Goal: Transaction & Acquisition: Subscribe to service/newsletter

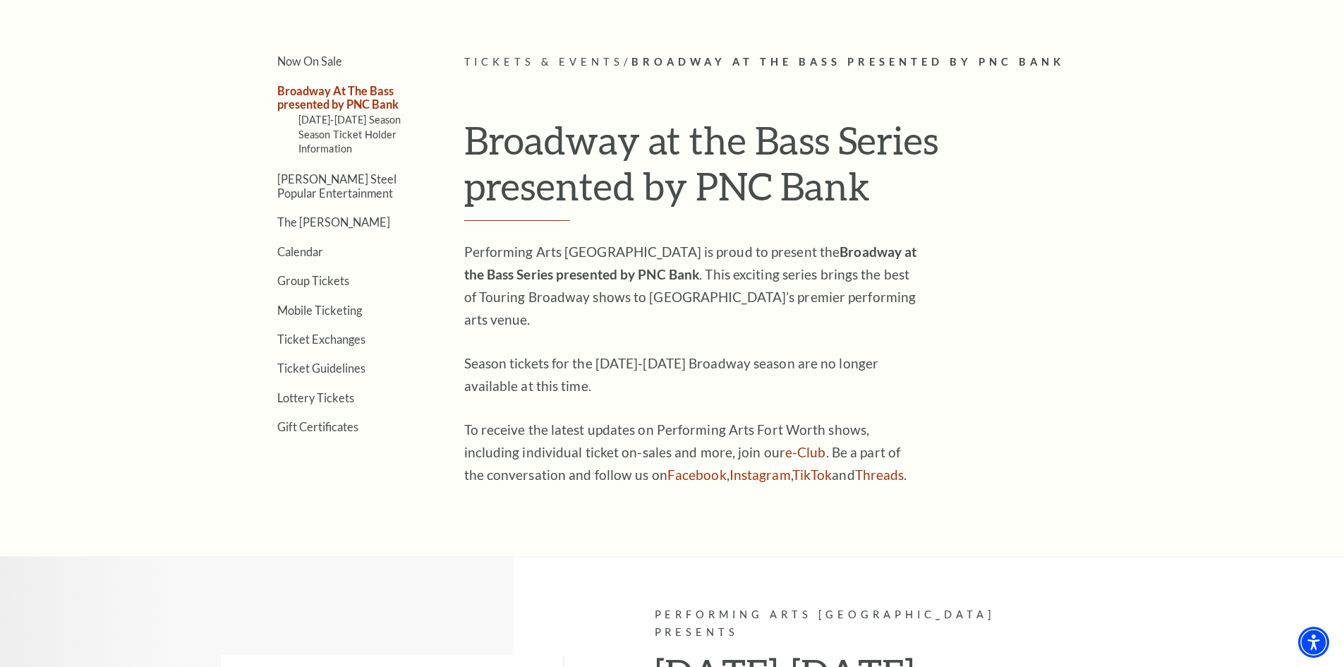
scroll to position [423, 0]
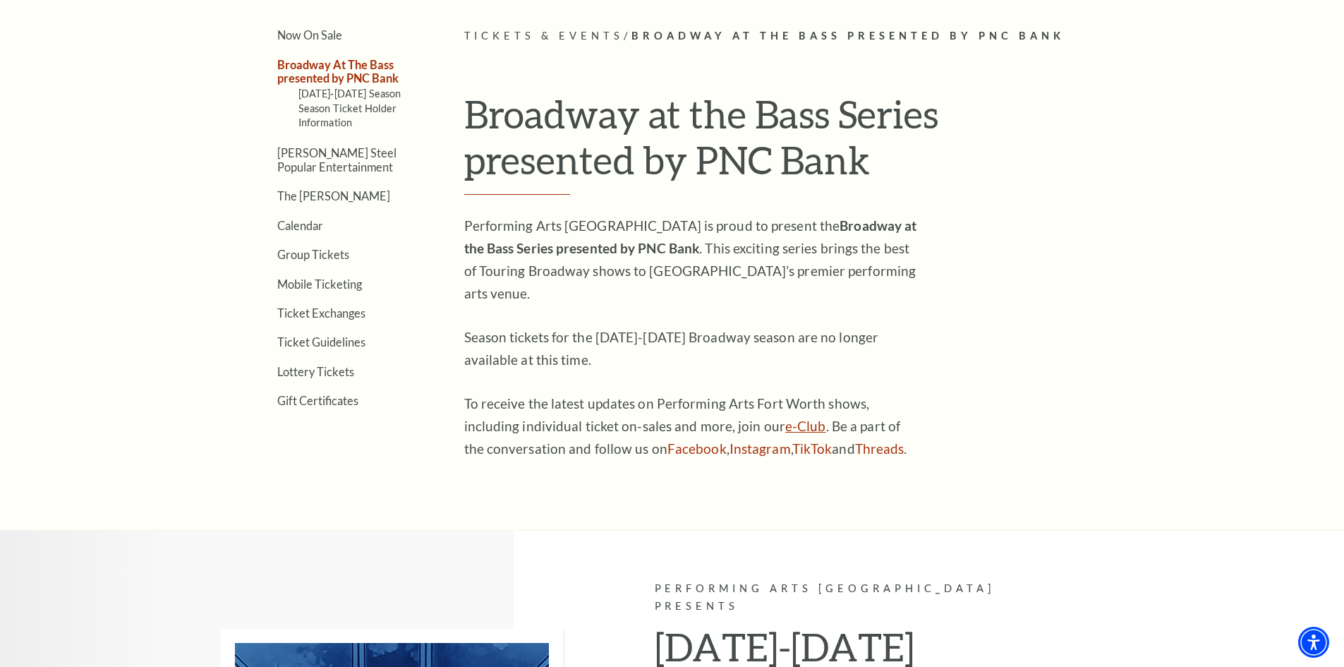
click at [786, 418] on link "e-Club" at bounding box center [806, 426] width 41 height 16
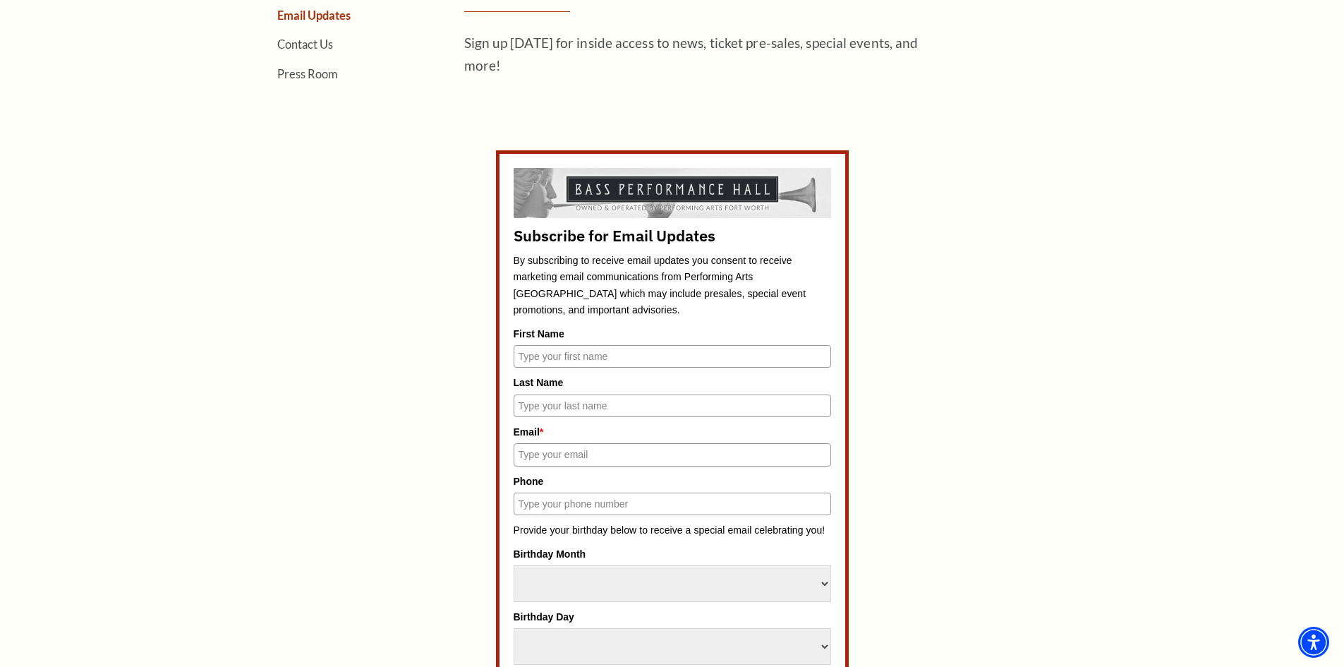
scroll to position [565, 0]
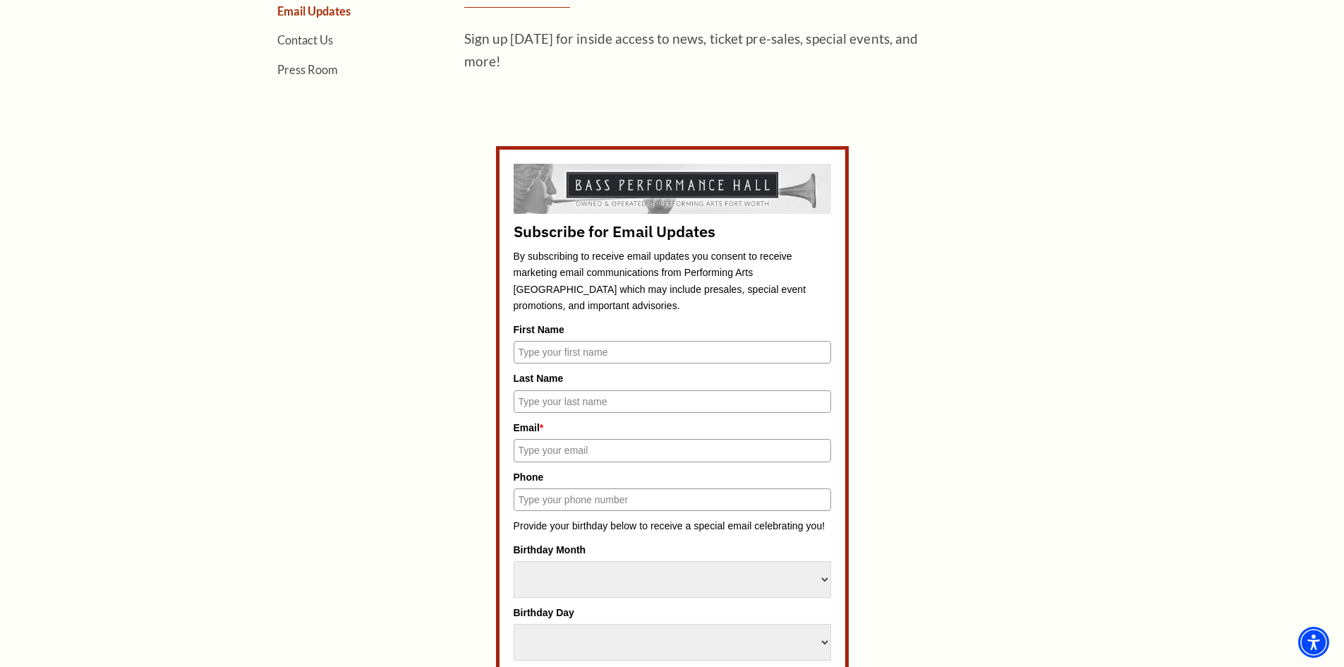
click at [638, 354] on input "First Name" at bounding box center [673, 352] width 318 height 23
type input "[PERSON_NAME]"
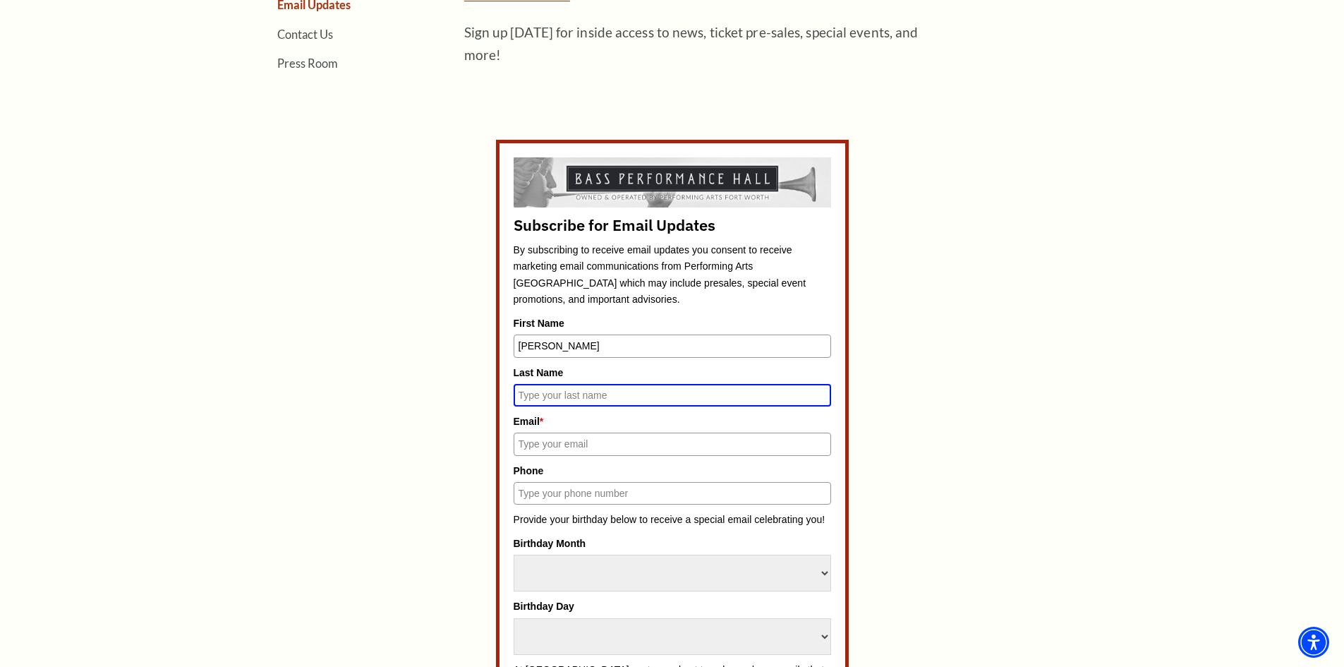
scroll to position [558, 0]
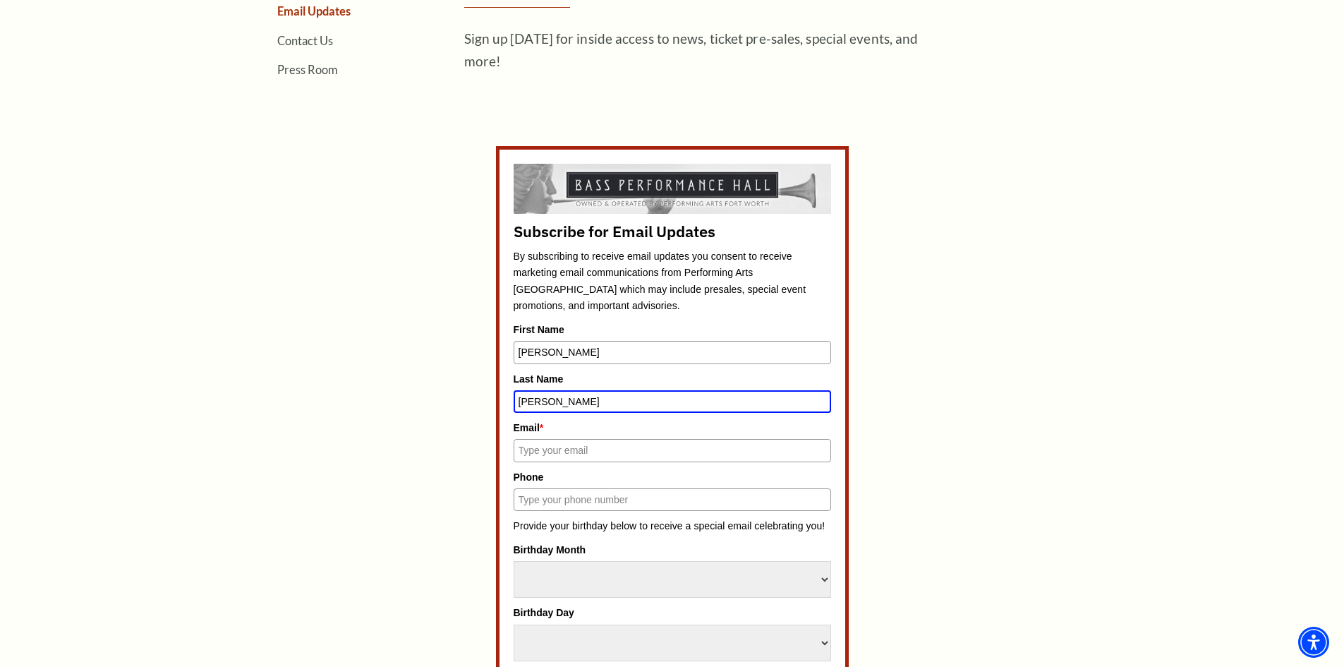
type input "[PERSON_NAME]"
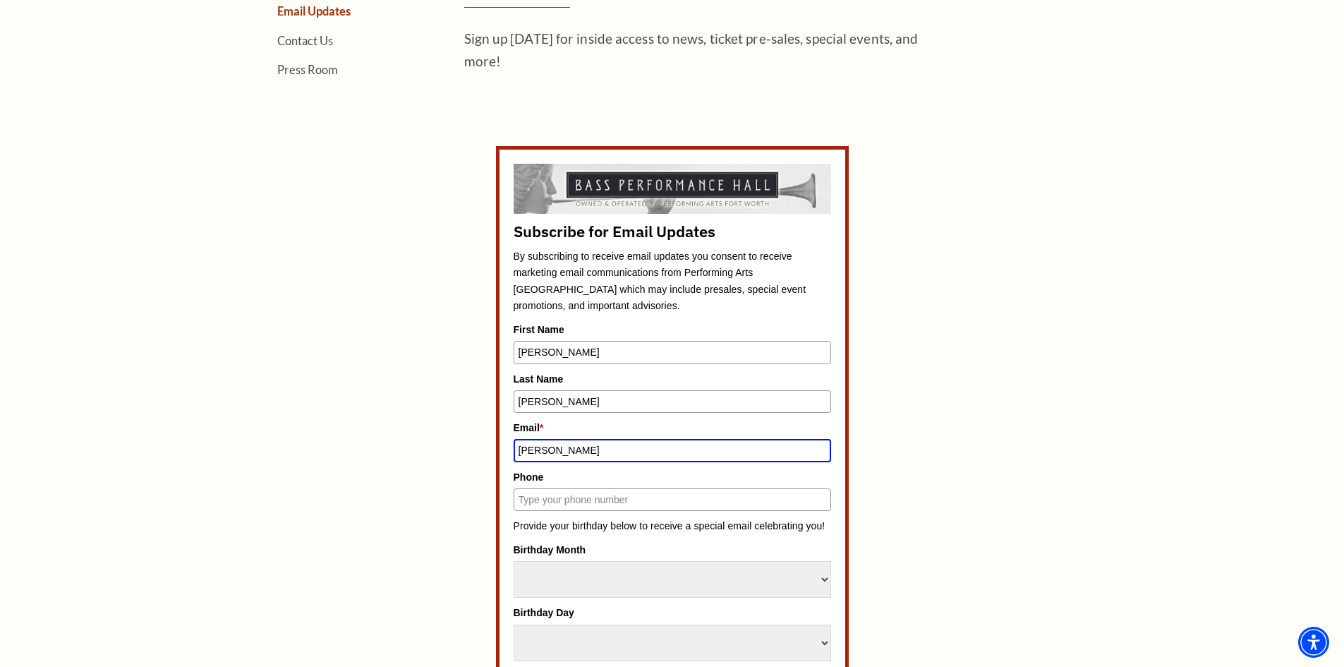
type input "[EMAIL_ADDRESS][DOMAIN_NAME]"
type input "2146766797"
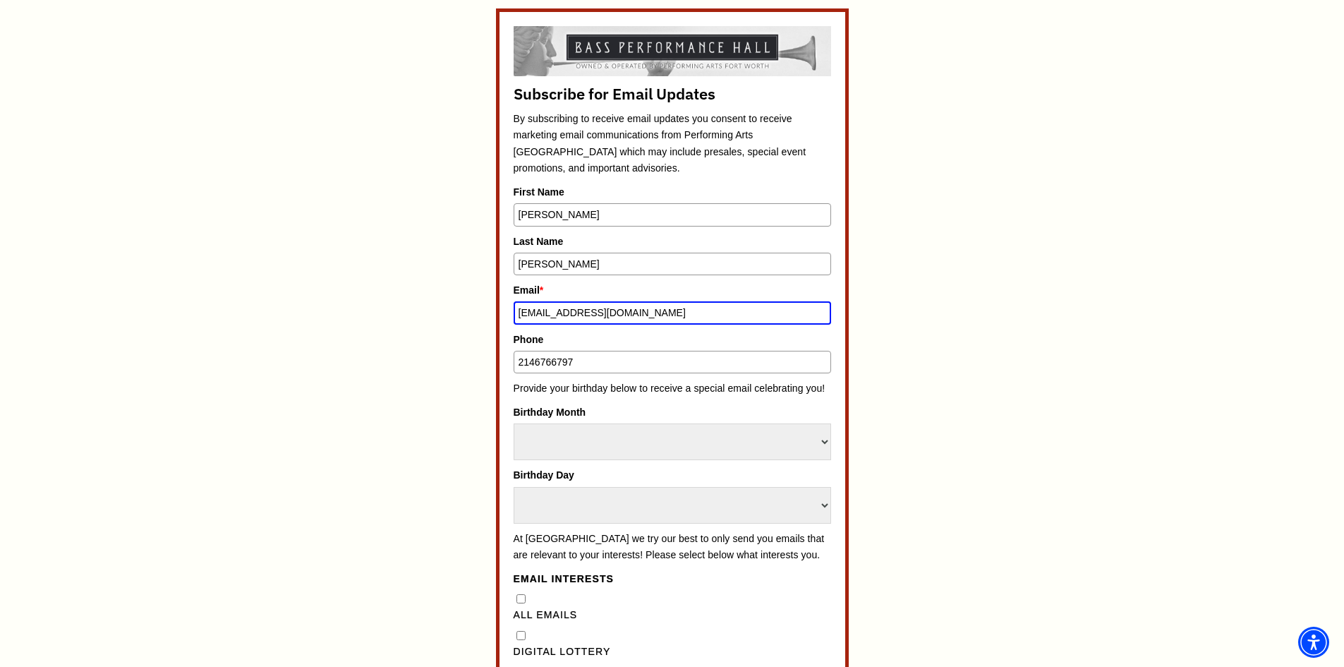
scroll to position [699, 0]
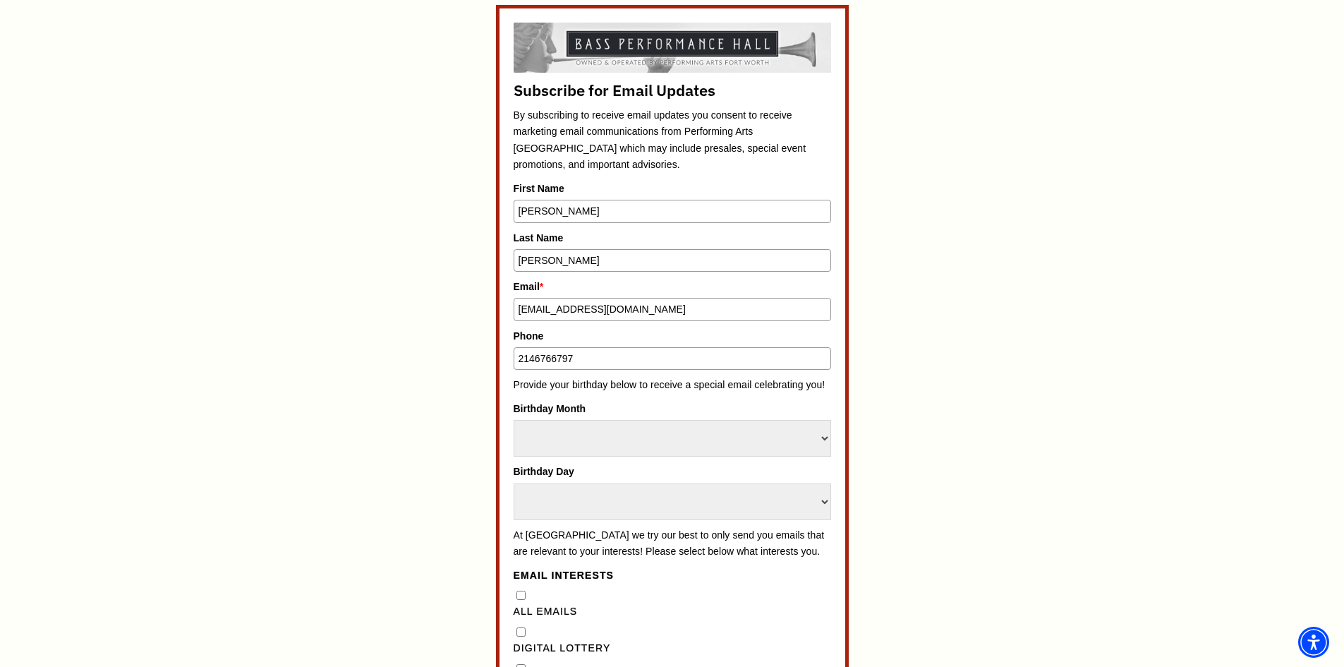
drag, startPoint x: 592, startPoint y: 365, endPoint x: 450, endPoint y: 361, distance: 142.6
click at [450, 361] on div "Subscribe for Email Updates By subscribing to receive email updates you consent…" at bounding box center [672, 511] width 656 height 1012
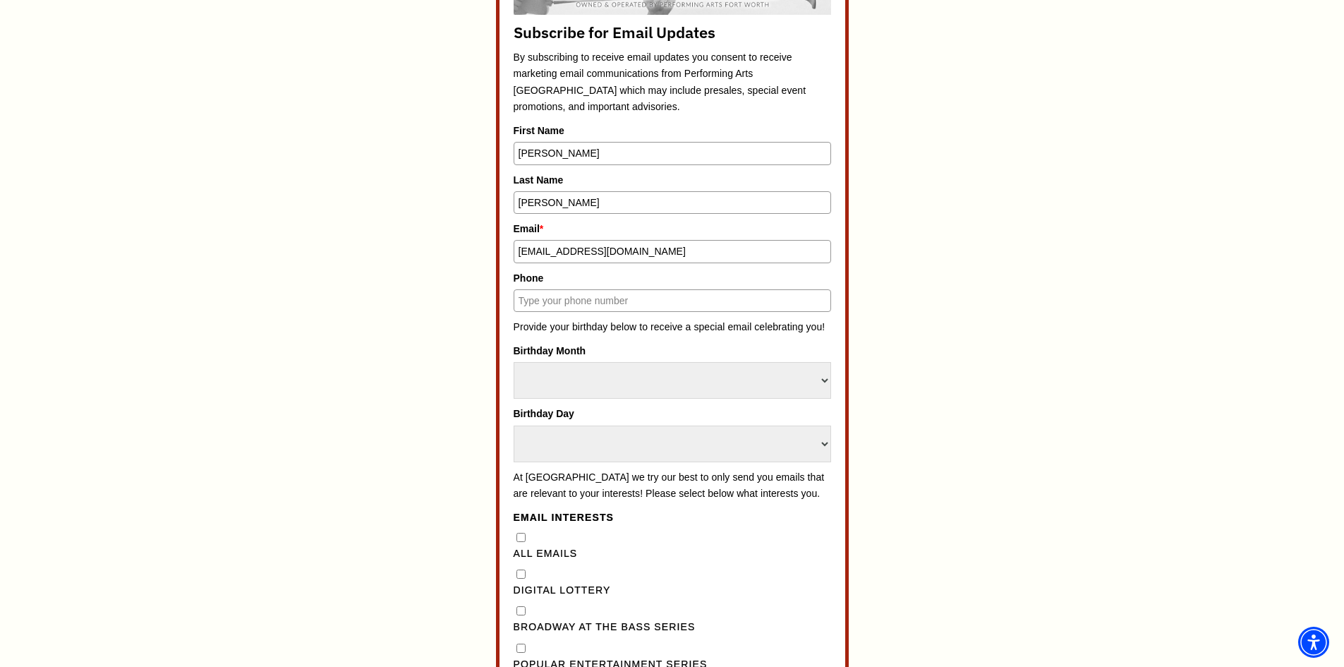
scroll to position [841, 0]
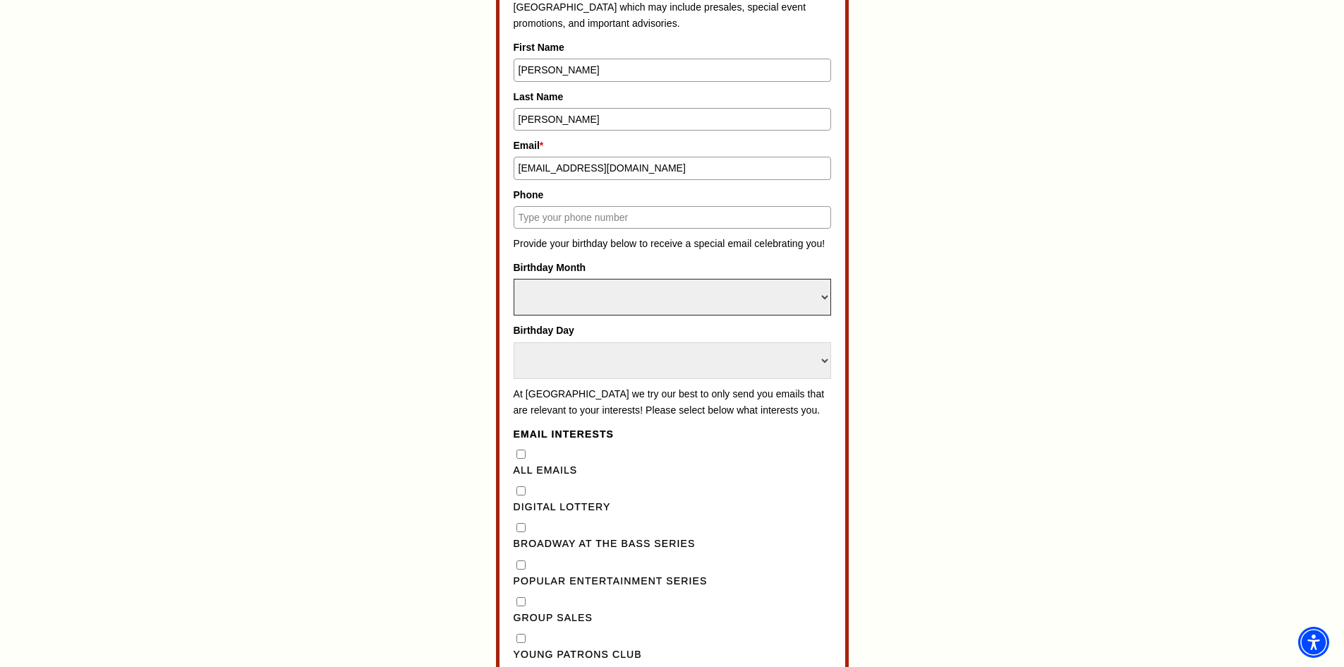
click at [628, 288] on select "Select Month January February March April May June July August September Octobe…" at bounding box center [673, 297] width 318 height 37
select select "October"
click at [514, 279] on select "Select Month January February March April May June July August September Octobe…" at bounding box center [673, 297] width 318 height 37
click at [608, 349] on select "Select Day 1 2 3 4 5 6 7 8 9 10 11 12 13 14 15 16 17 18 19 20 21 22 23 24" at bounding box center [673, 360] width 318 height 37
select select "27"
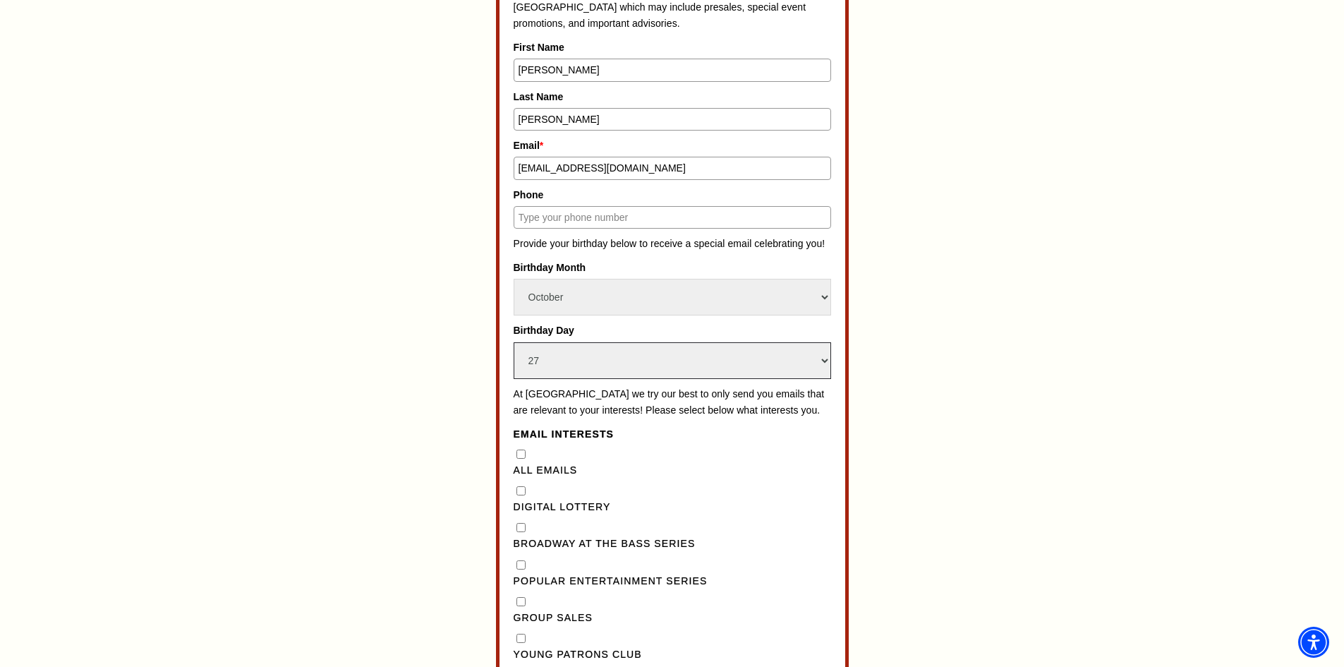
click at [514, 342] on select "Select Day 1 2 3 4 5 6 7 8 9 10 11 12 13 14 15 16 17 18 19 20 21 22 23 24" at bounding box center [673, 360] width 318 height 37
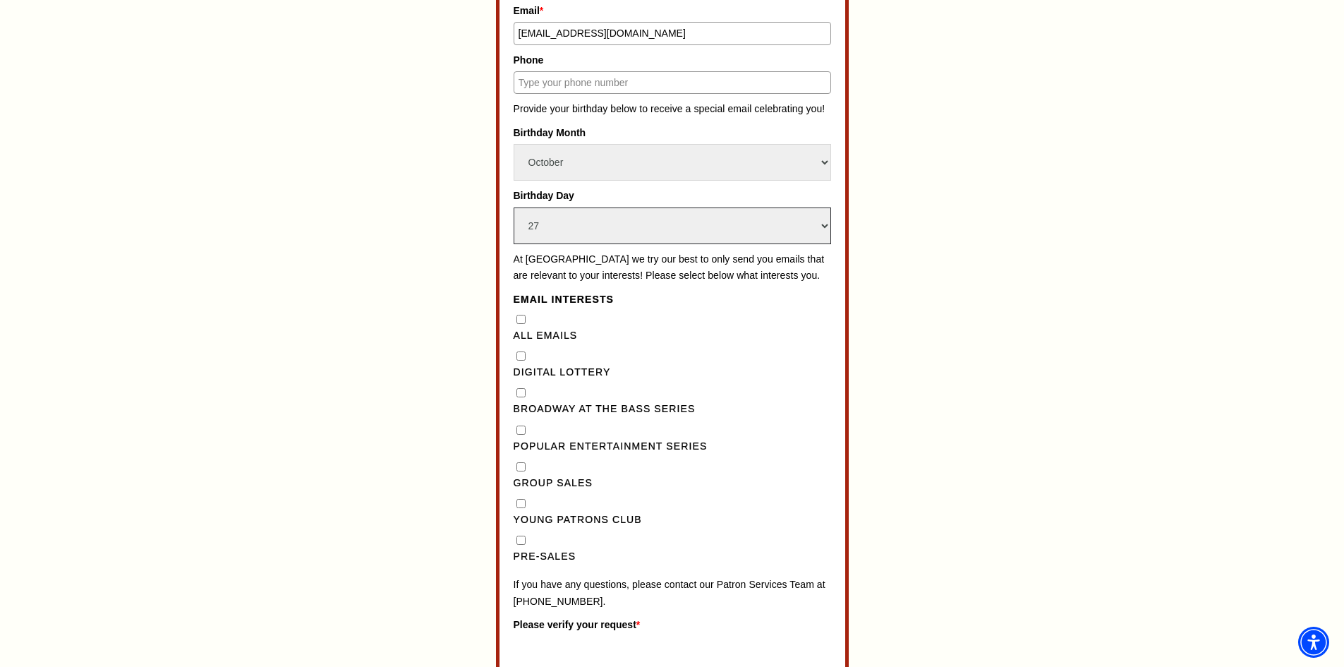
scroll to position [982, 0]
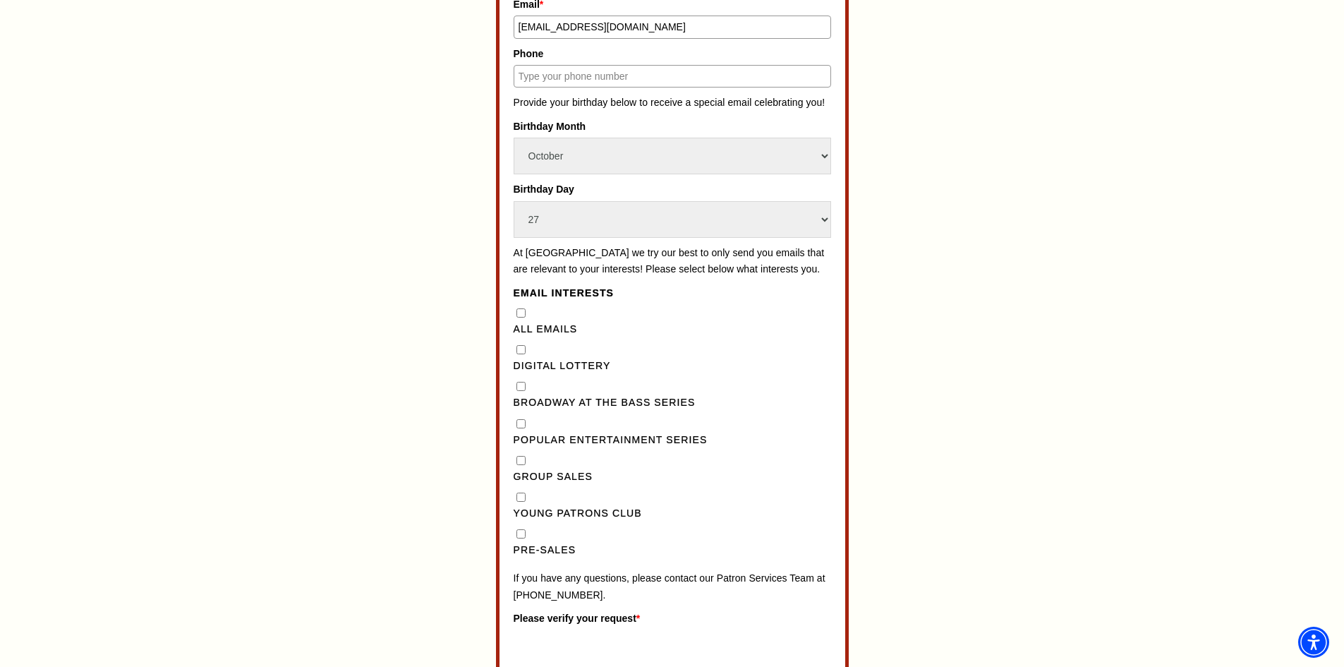
click at [522, 391] on Series"] "Broadway at the Bass Series" at bounding box center [521, 386] width 9 height 9
checkbox Series"] "true"
click at [517, 354] on Lottery"] "Digital Lottery" at bounding box center [521, 349] width 9 height 9
checkbox Lottery"] "true"
click at [520, 428] on Series"] "Popular Entertainment Series" at bounding box center [521, 423] width 9 height 9
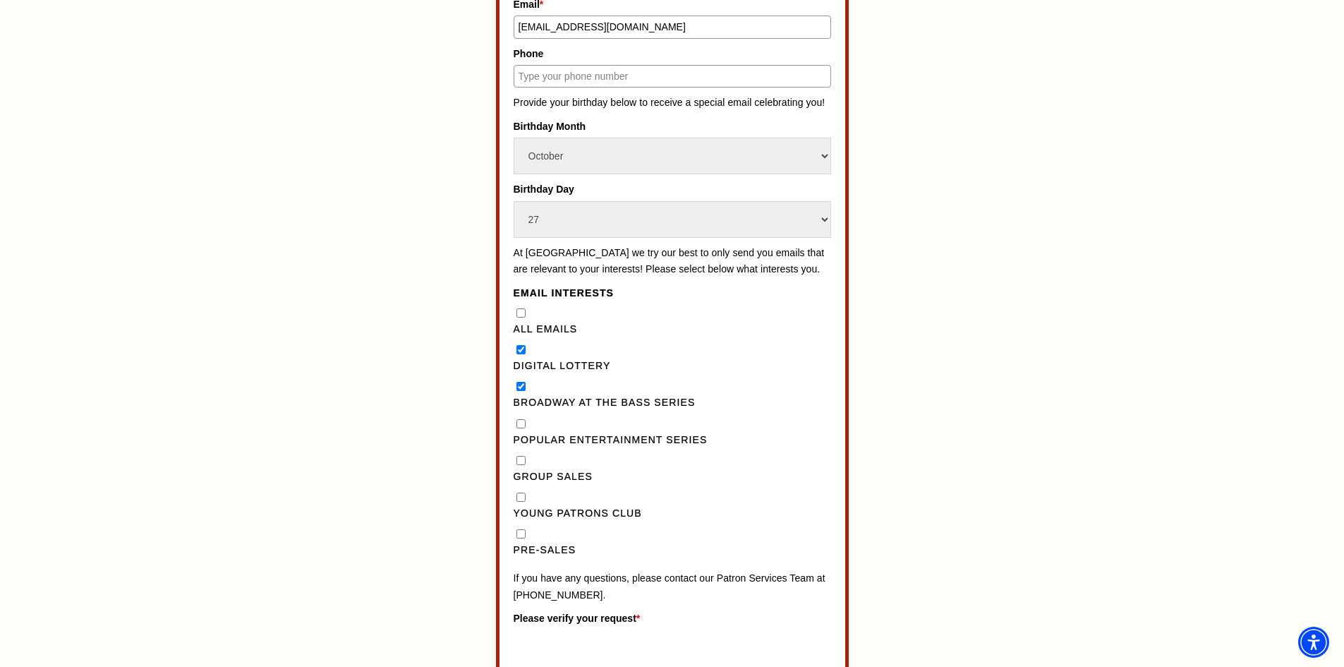
checkbox Series"] "true"
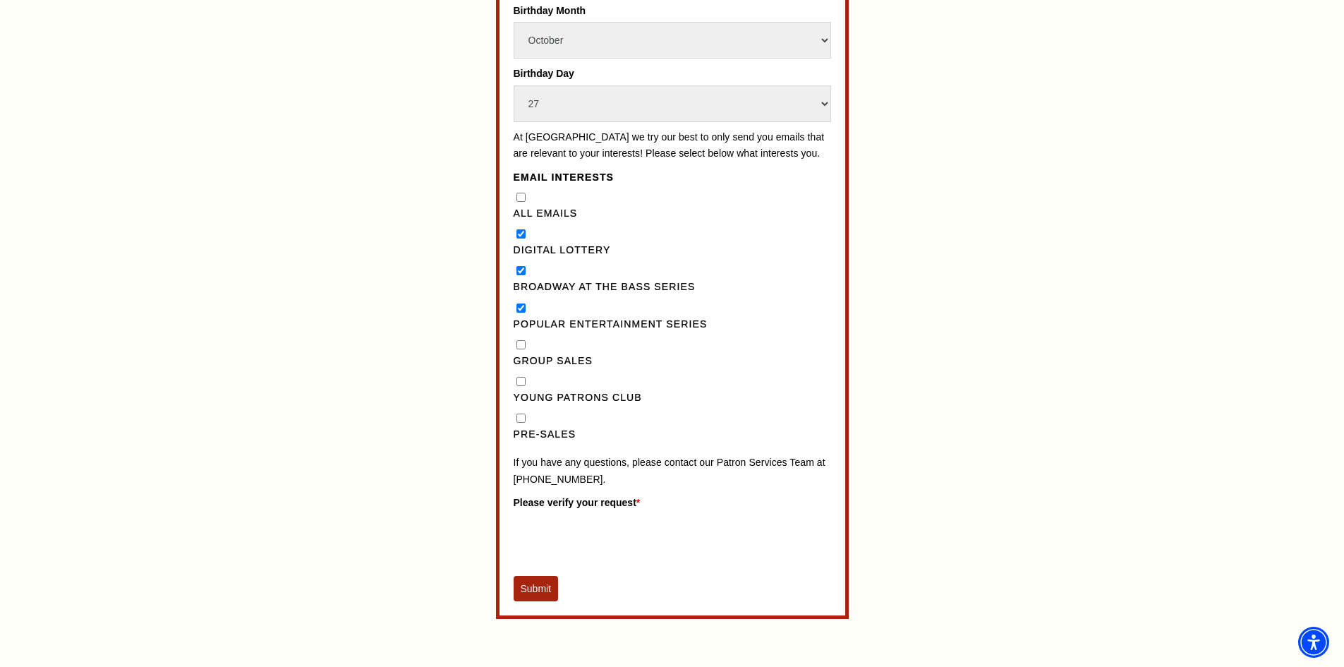
scroll to position [1123, 0]
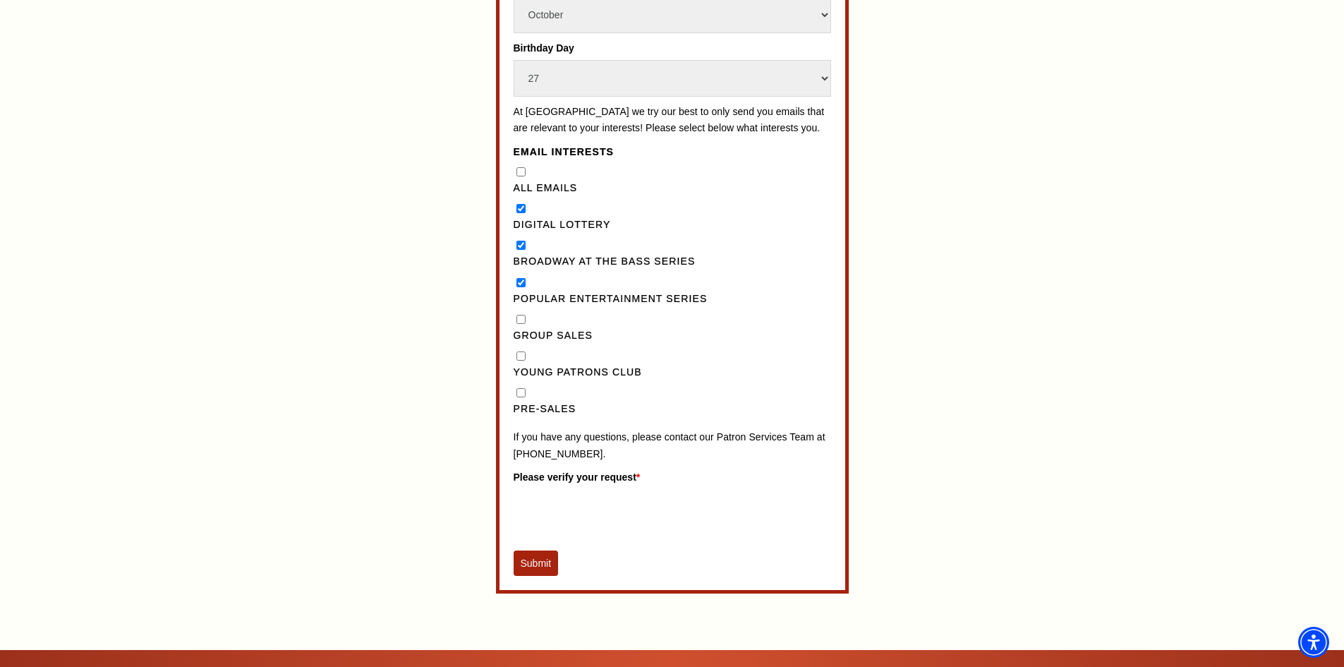
click at [534, 576] on button "Submit" at bounding box center [536, 562] width 45 height 25
